Goal: Task Accomplishment & Management: Manage account settings

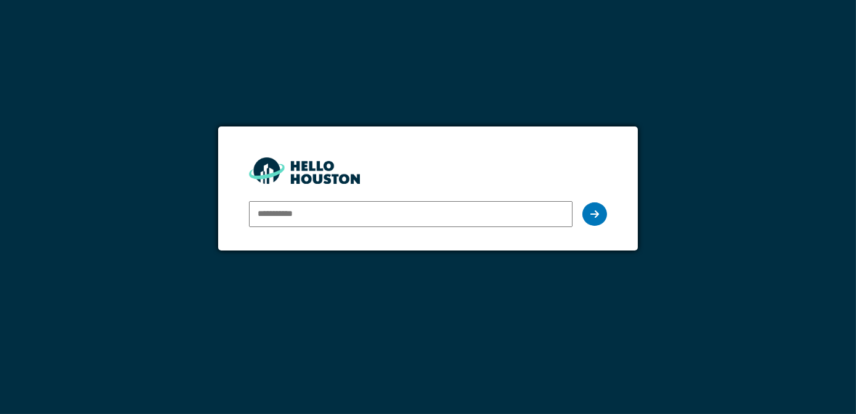
type input "**********"
click at [597, 213] on icon at bounding box center [595, 214] width 9 height 10
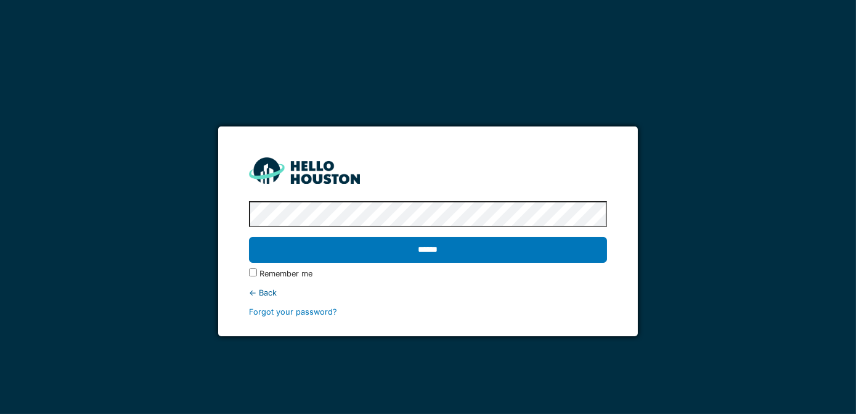
click at [249, 237] on input "******" at bounding box center [428, 250] width 359 height 26
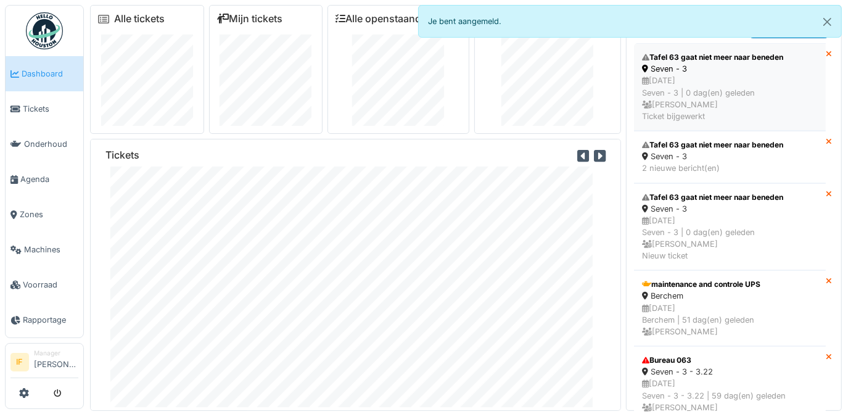
click at [697, 55] on div "Tafel 63 gaat niet meer naar beneden" at bounding box center [730, 57] width 176 height 11
click at [31, 103] on span "Tickets" at bounding box center [50, 109] width 55 height 12
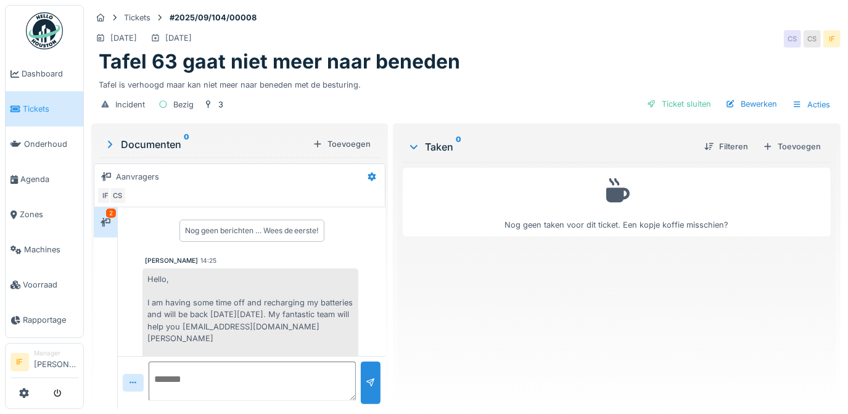
scroll to position [37, 0]
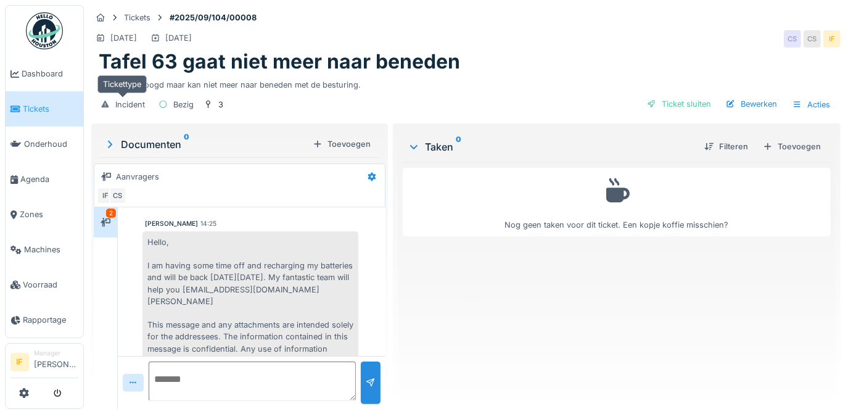
click at [129, 104] on div "Incident" at bounding box center [130, 105] width 30 height 12
click at [110, 213] on div "2" at bounding box center [111, 212] width 10 height 9
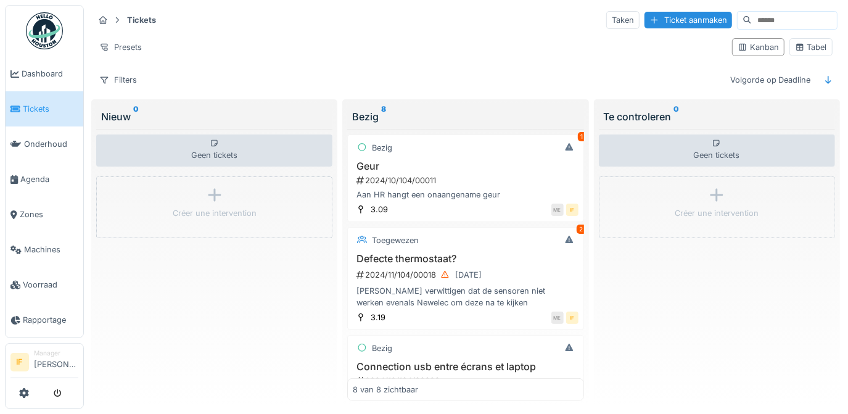
click at [38, 115] on link "Tickets" at bounding box center [45, 108] width 78 height 35
click at [37, 111] on span "Tickets" at bounding box center [50, 109] width 55 height 12
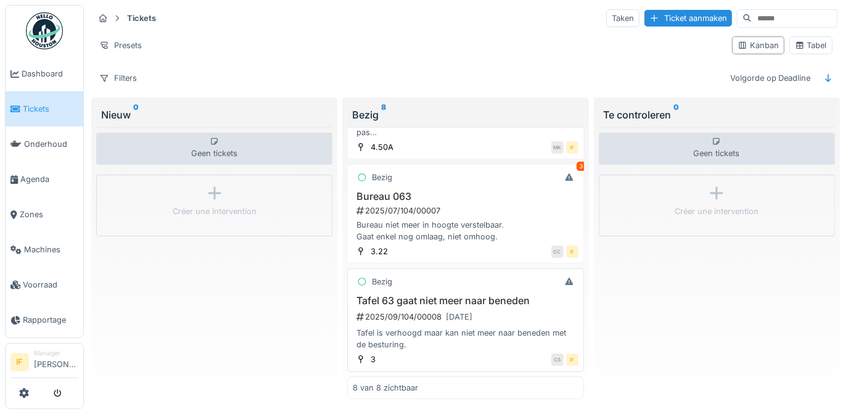
scroll to position [10, 0]
click at [390, 295] on h3 "Tafel 63 gaat niet meer naar beneden" at bounding box center [465, 301] width 225 height 12
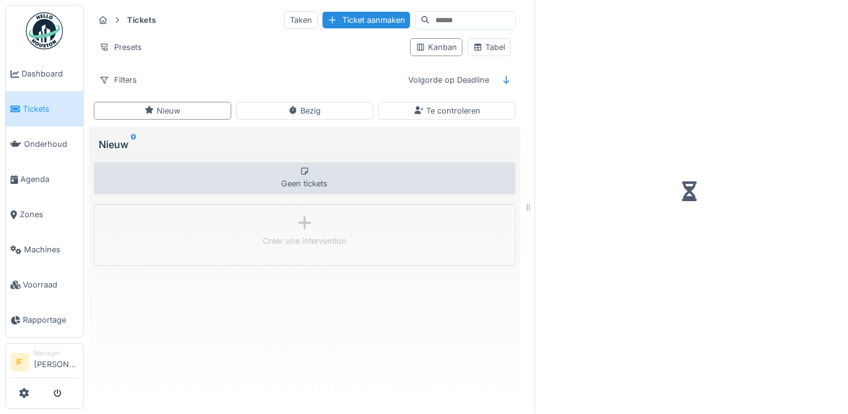
scroll to position [8, 0]
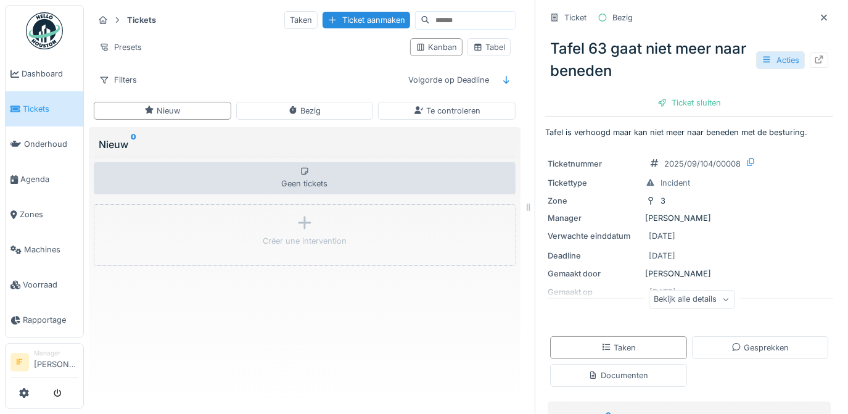
click at [766, 52] on div "Acties" at bounding box center [780, 60] width 49 height 18
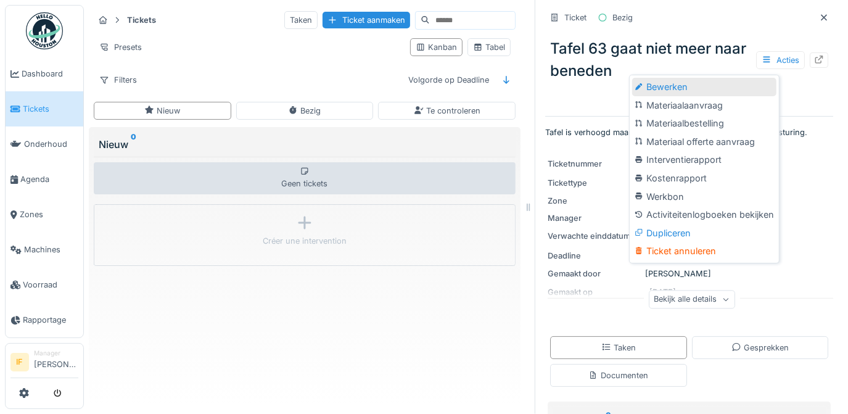
click at [662, 81] on div "Bewerken" at bounding box center [704, 87] width 144 height 18
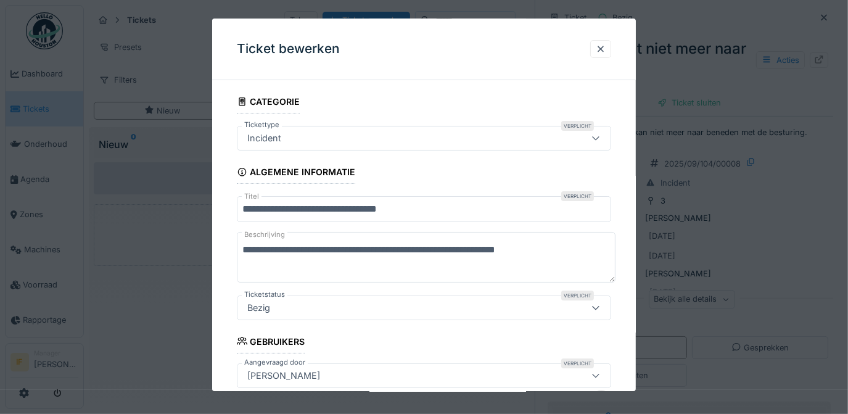
click at [599, 308] on icon at bounding box center [595, 308] width 7 height 4
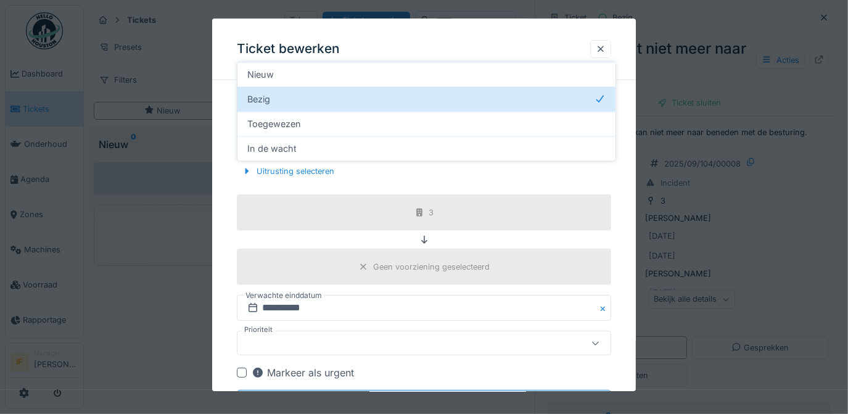
scroll to position [193, 0]
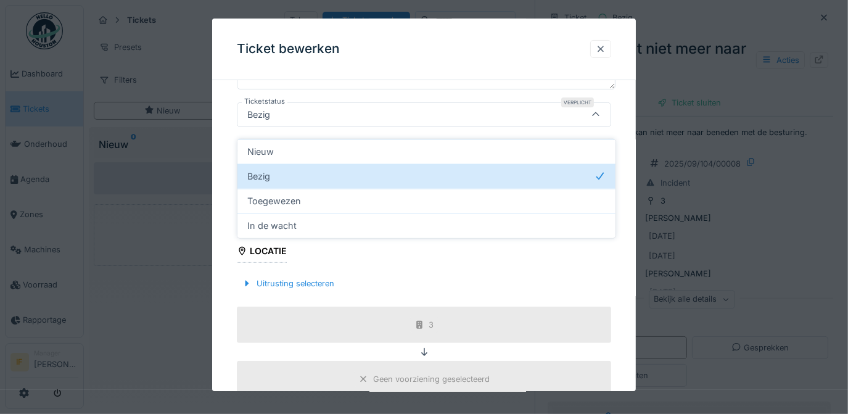
click at [605, 45] on div at bounding box center [601, 49] width 10 height 12
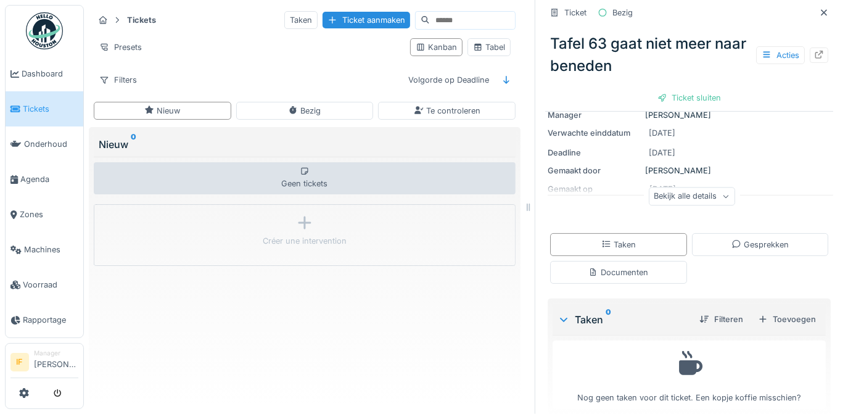
scroll to position [118, 0]
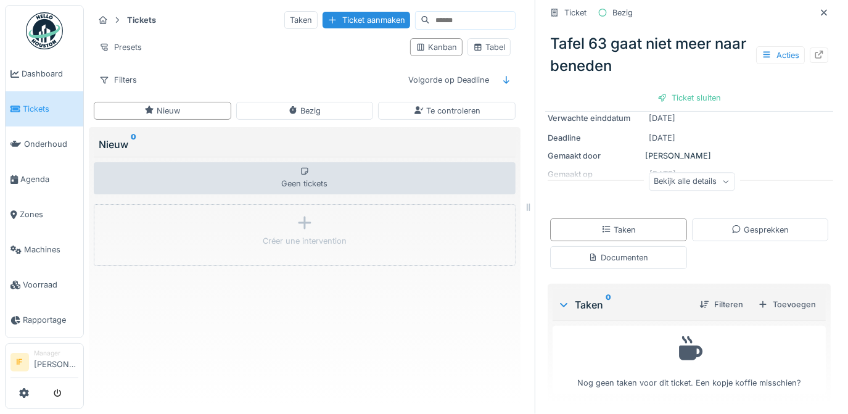
click at [708, 177] on div "Bekijk alle details" at bounding box center [692, 182] width 86 height 18
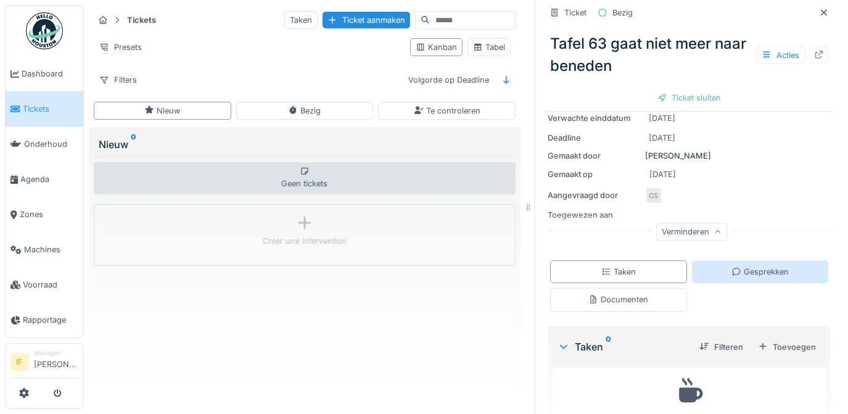
click at [752, 266] on div "Gesprekken" at bounding box center [759, 272] width 57 height 12
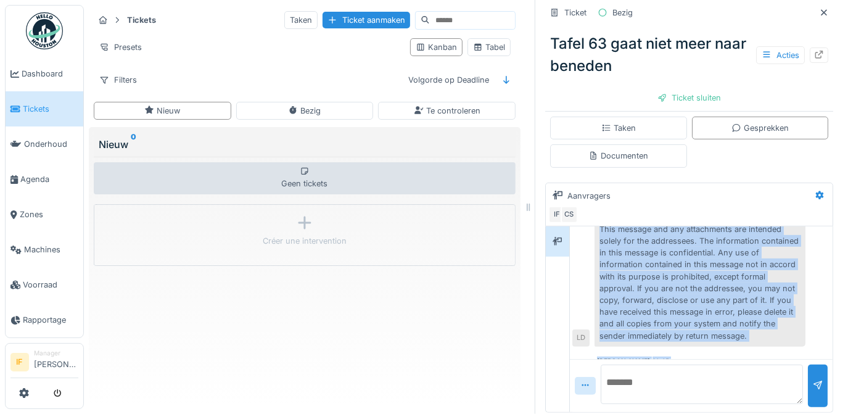
scroll to position [199, 0]
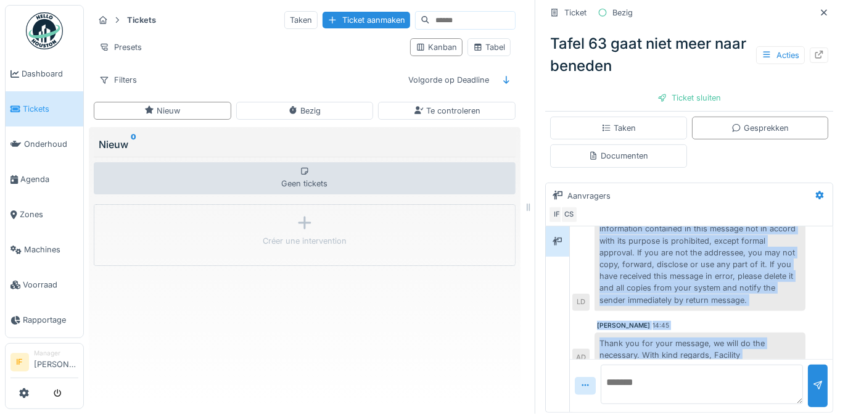
drag, startPoint x: 593, startPoint y: 252, endPoint x: 760, endPoint y: 347, distance: 191.6
click at [760, 347] on div "Laurence Detienne 14:25 Hello, I am having some time off and recharging my batt…" at bounding box center [701, 319] width 263 height 186
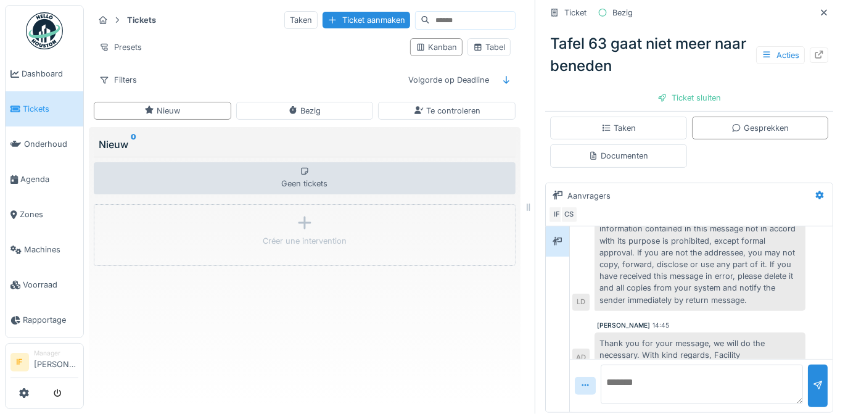
click at [605, 364] on textarea at bounding box center [702, 383] width 202 height 39
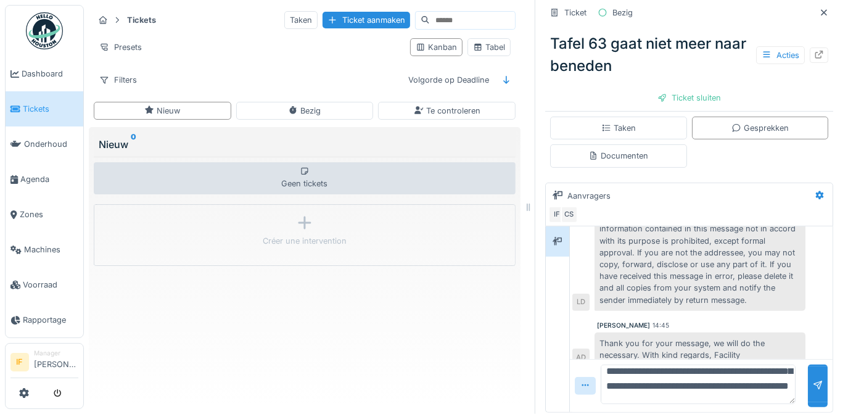
scroll to position [44, 0]
type textarea "**********"
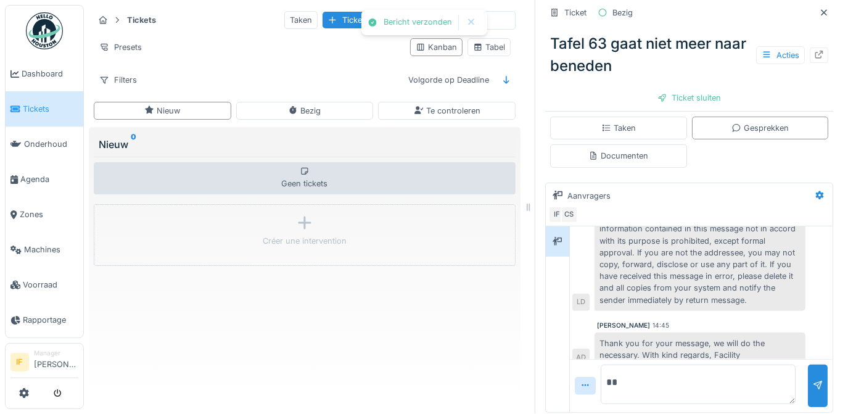
scroll to position [278, 0]
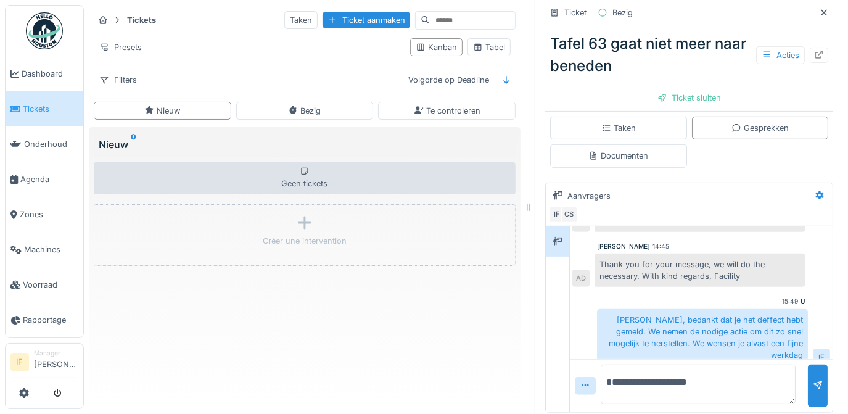
type textarea "**********"
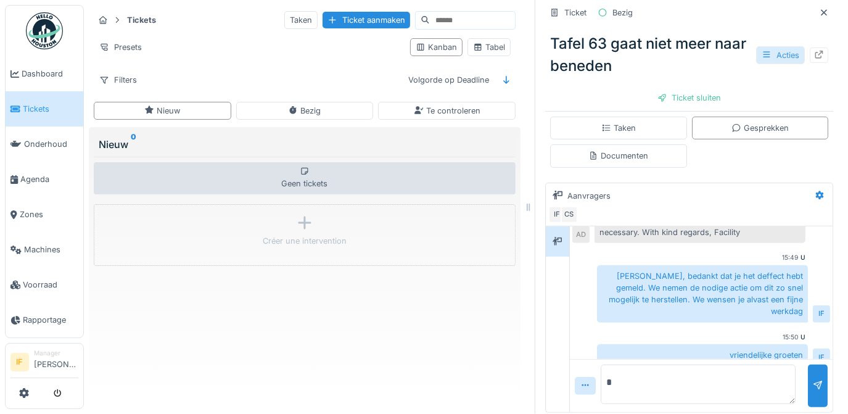
click at [771, 47] on div "Acties" at bounding box center [780, 55] width 49 height 18
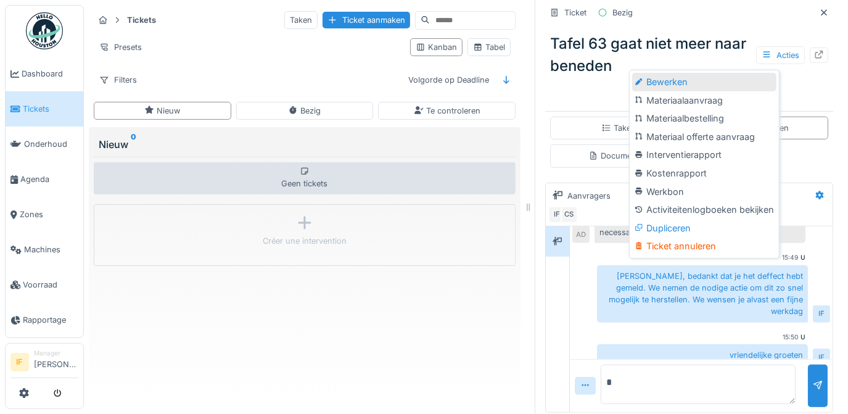
click at [673, 73] on div "Bewerken" at bounding box center [704, 82] width 144 height 18
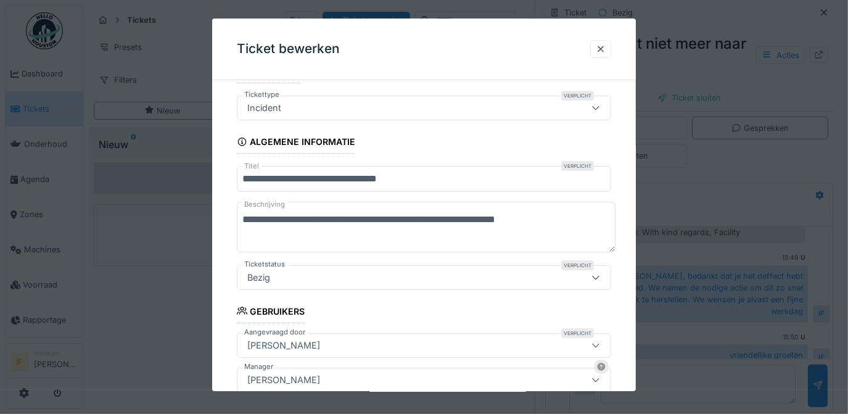
scroll to position [55, 0]
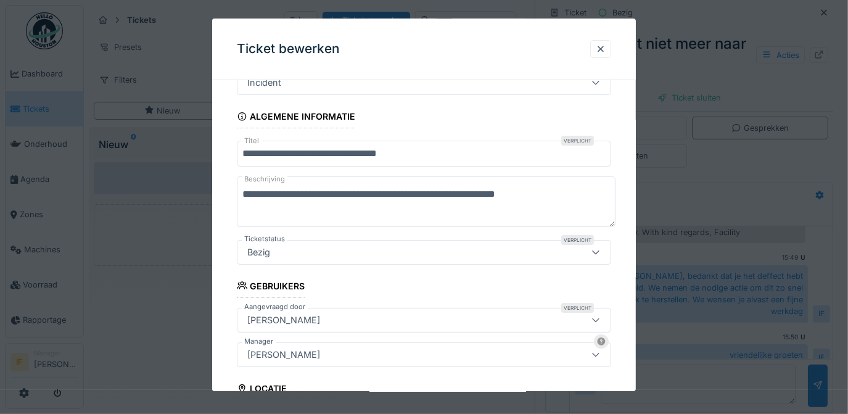
click at [597, 252] on icon at bounding box center [596, 252] width 10 height 8
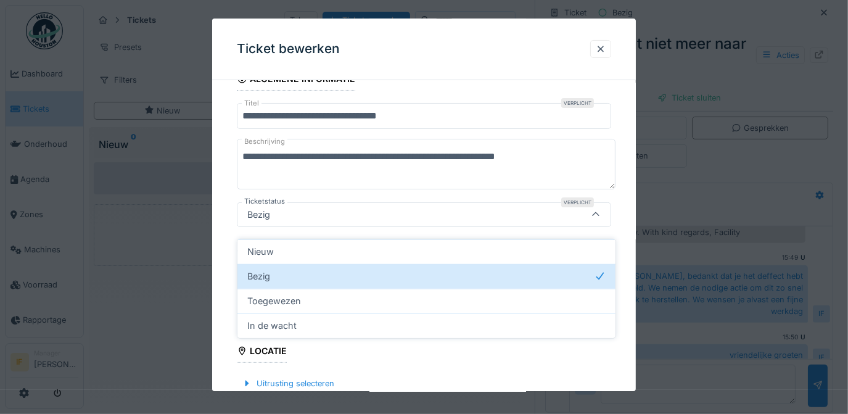
scroll to position [102, 0]
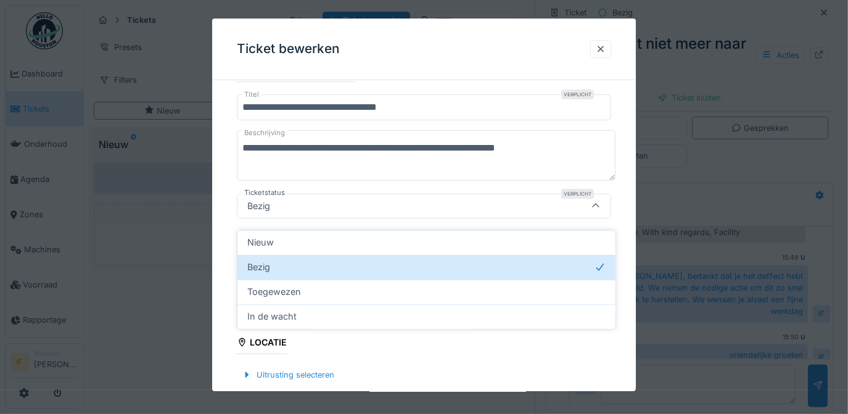
click at [628, 226] on div "**********" at bounding box center [424, 320] width 424 height 665
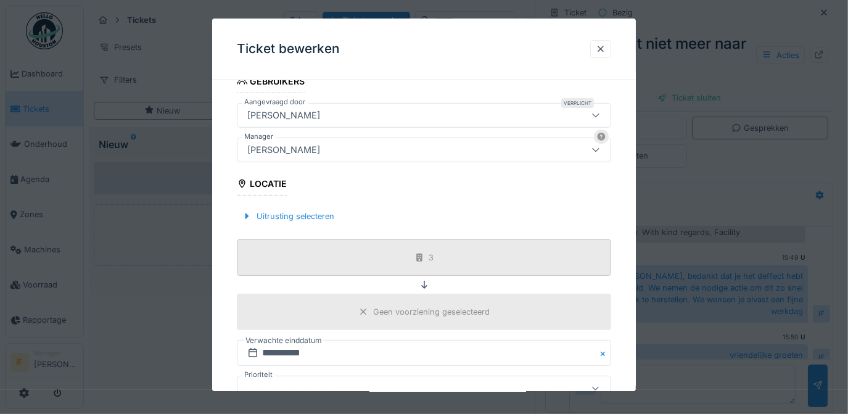
scroll to position [361, 0]
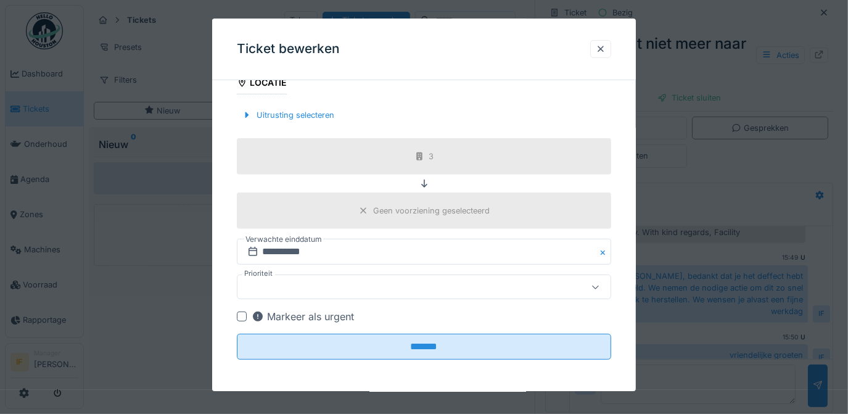
click at [598, 285] on icon at bounding box center [596, 287] width 10 height 8
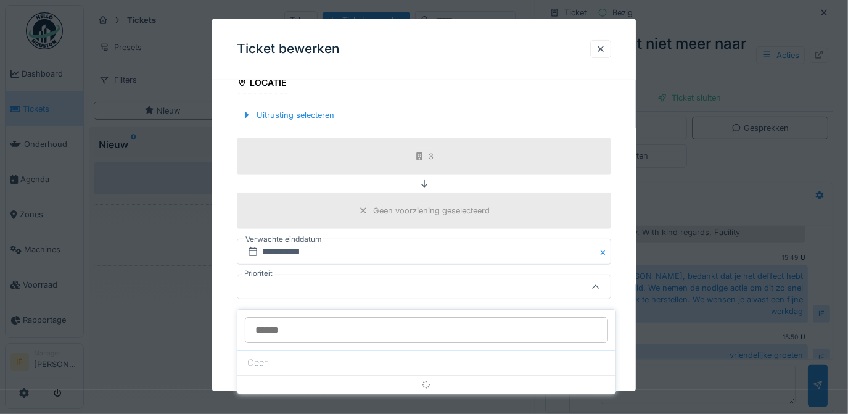
click at [598, 285] on icon at bounding box center [595, 287] width 7 height 4
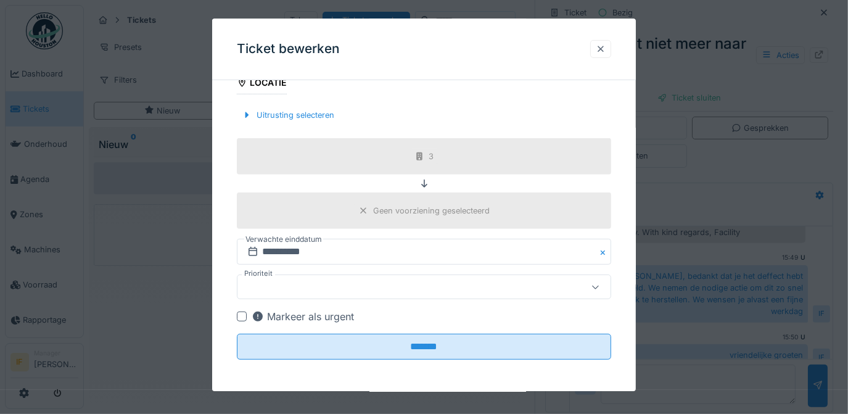
click at [602, 44] on div at bounding box center [601, 49] width 10 height 12
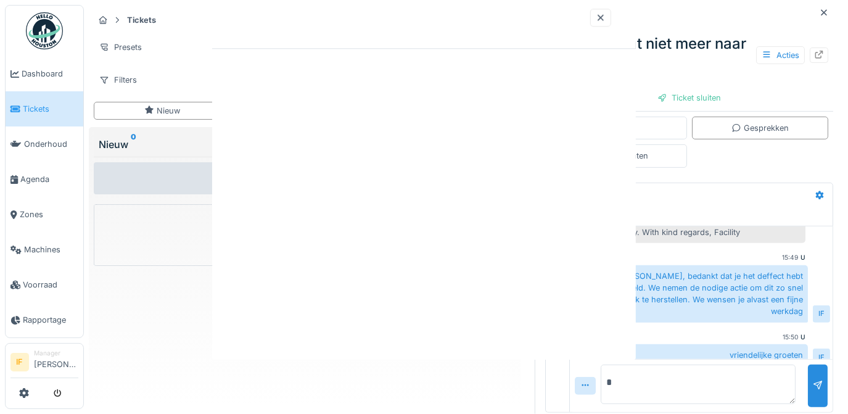
scroll to position [0, 0]
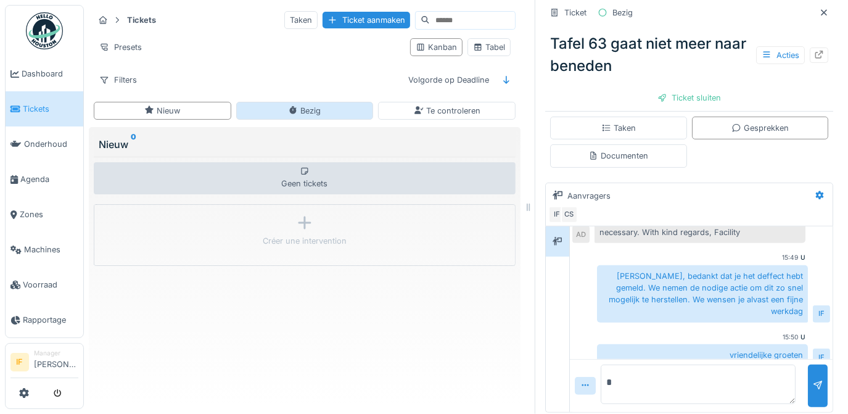
click at [305, 105] on div "Bezig" at bounding box center [304, 111] width 33 height 12
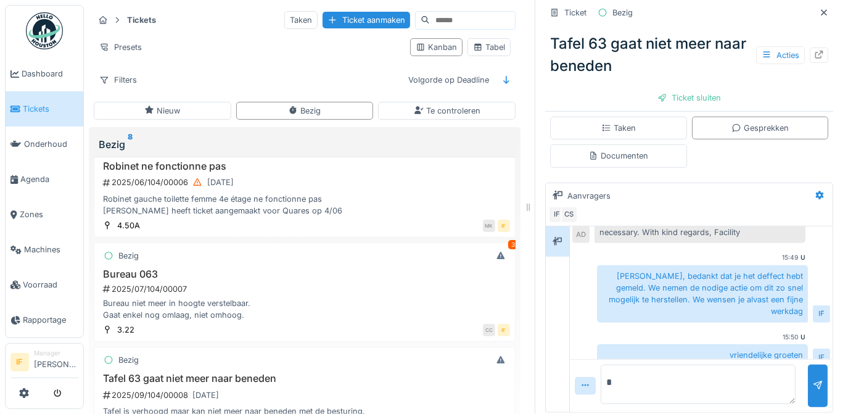
scroll to position [533, 0]
